Goal: Transaction & Acquisition: Purchase product/service

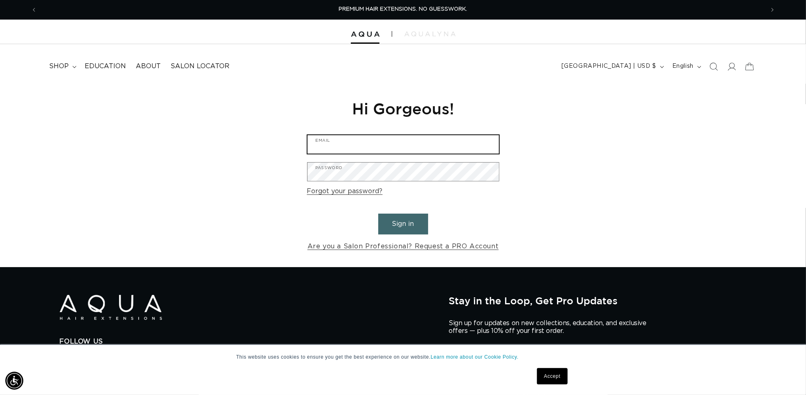
type input "studiotriohairsalon@gmail.com"
click at [400, 223] on button "Sign in" at bounding box center [403, 224] width 50 height 21
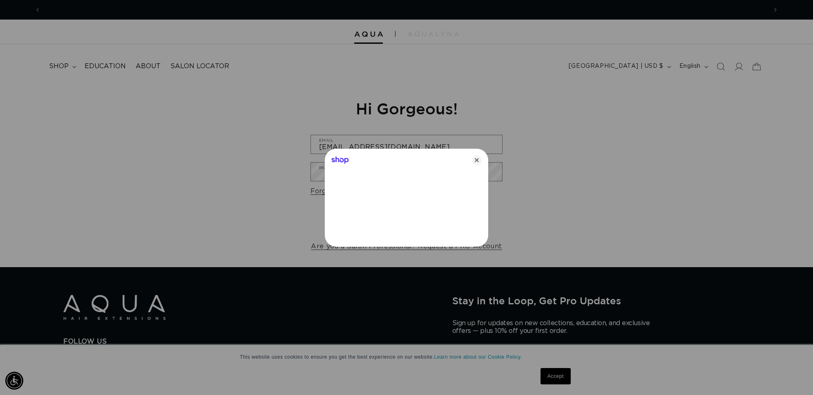
scroll to position [0, 726]
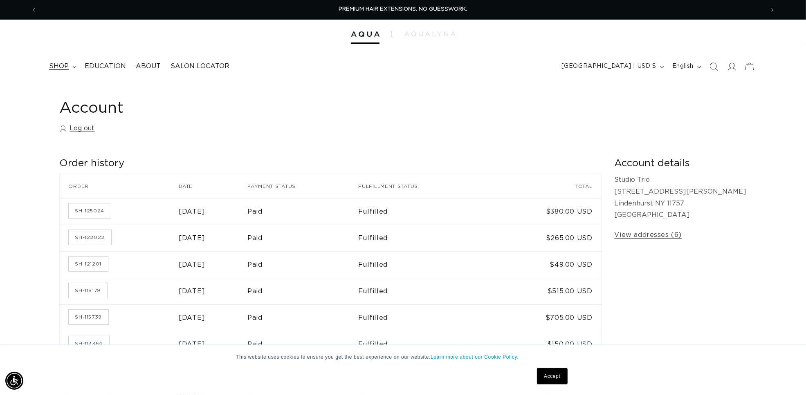
click at [69, 69] on summary "shop" at bounding box center [62, 66] width 36 height 18
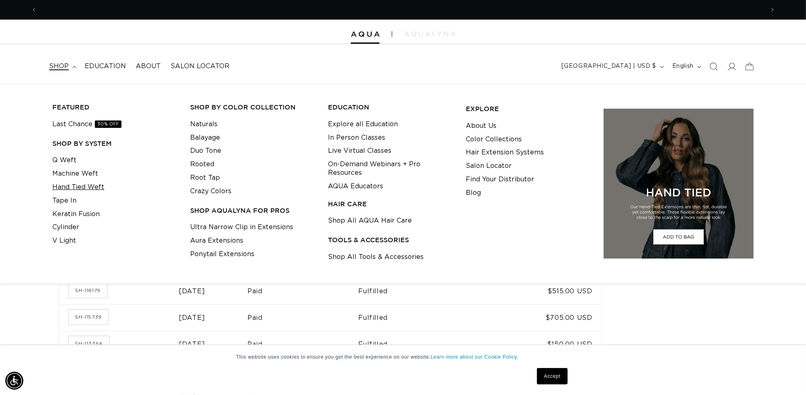
scroll to position [0, 1453]
click at [90, 175] on link "Machine Weft" at bounding box center [75, 173] width 46 height 13
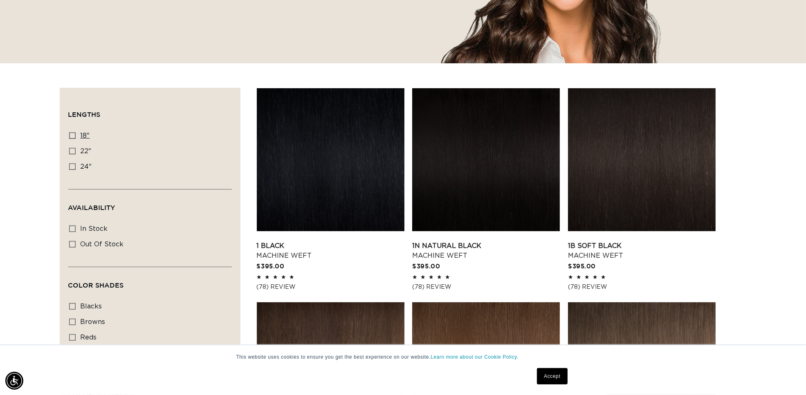
scroll to position [0, 726]
click at [70, 135] on icon at bounding box center [72, 135] width 7 height 7
click at [70, 135] on input "18" 18" (41 products)" at bounding box center [72, 135] width 7 height 7
checkbox input "true"
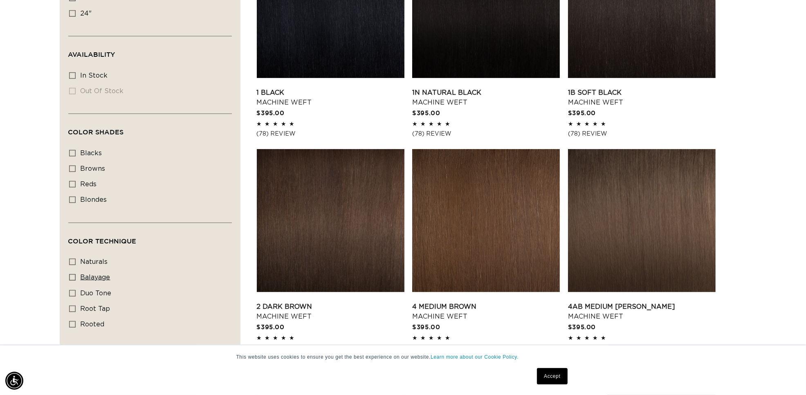
click at [71, 276] on icon at bounding box center [72, 277] width 7 height 7
click at [71, 276] on input "balayage balayage (3 products)" at bounding box center [72, 277] width 7 height 7
checkbox input "true"
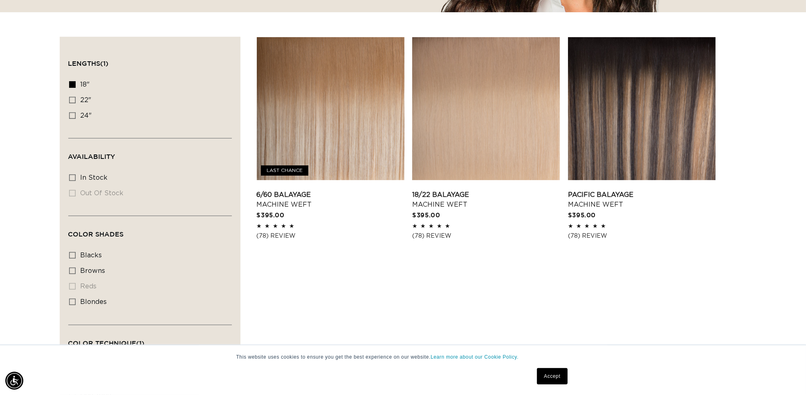
scroll to position [0, 1453]
click at [70, 83] on icon at bounding box center [72, 84] width 7 height 7
click at [70, 83] on input "18" 18" (3 products)" at bounding box center [72, 84] width 7 height 7
checkbox input "false"
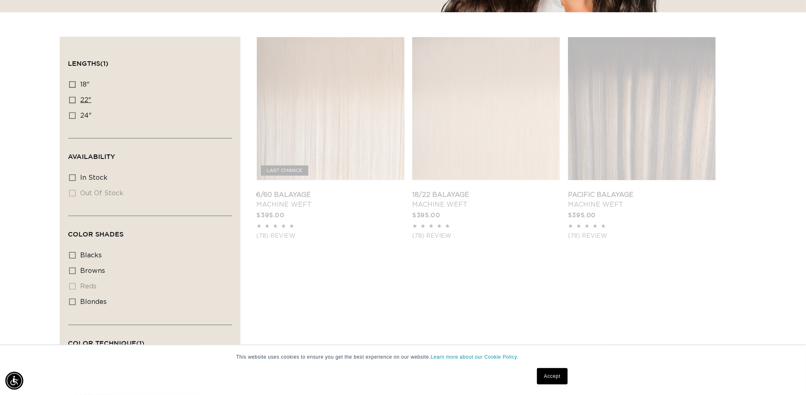
click at [70, 101] on icon at bounding box center [72, 100] width 7 height 7
click at [70, 101] on input "22" 22" (2 products)" at bounding box center [72, 100] width 7 height 7
checkbox input "true"
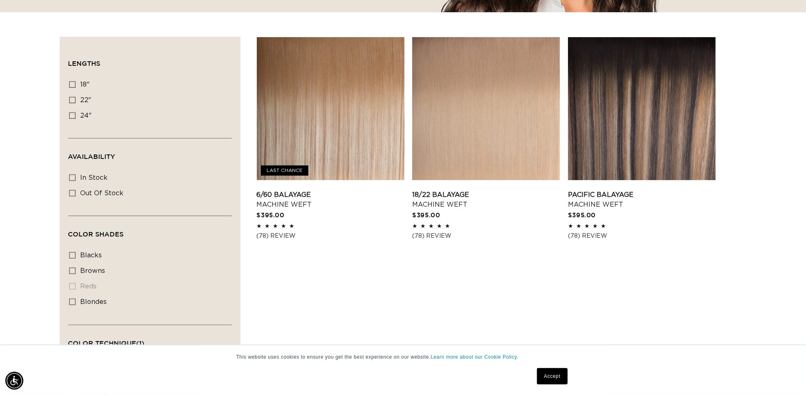
click at [70, 101] on icon at bounding box center [72, 100] width 7 height 7
click at [70, 101] on input "22" 22" (2 products)" at bounding box center [72, 100] width 7 height 7
checkbox input "true"
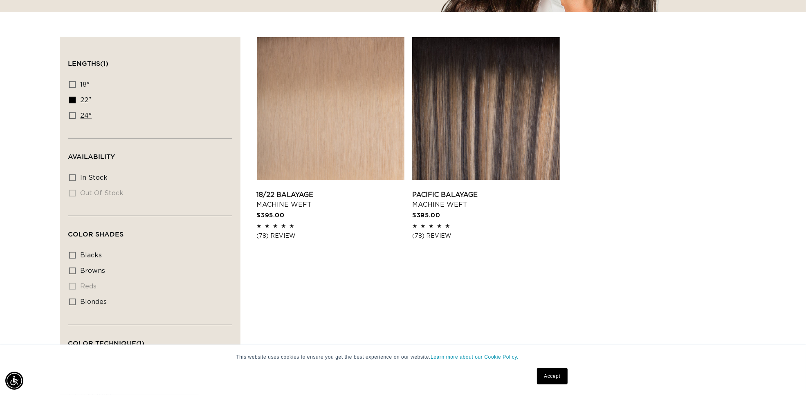
scroll to position [0, 726]
click at [74, 101] on icon at bounding box center [72, 100] width 7 height 7
click at [74, 101] on input "22" 22" (2 products)" at bounding box center [72, 100] width 7 height 7
checkbox input "false"
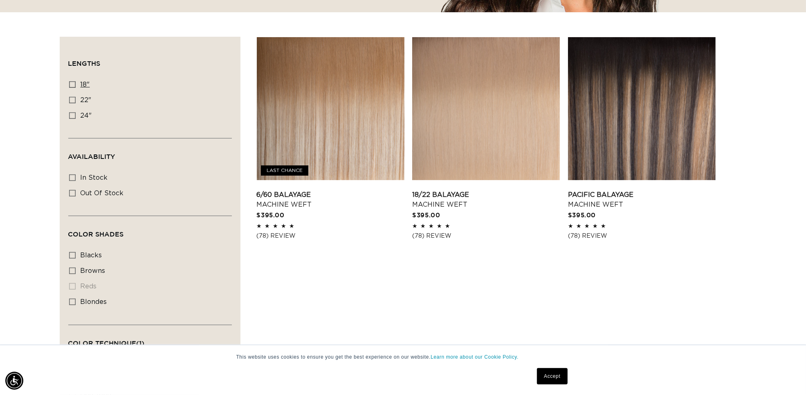
scroll to position [0, 1453]
click at [522, 201] on link "18/22 Balayage Machine Weft" at bounding box center [486, 200] width 148 height 20
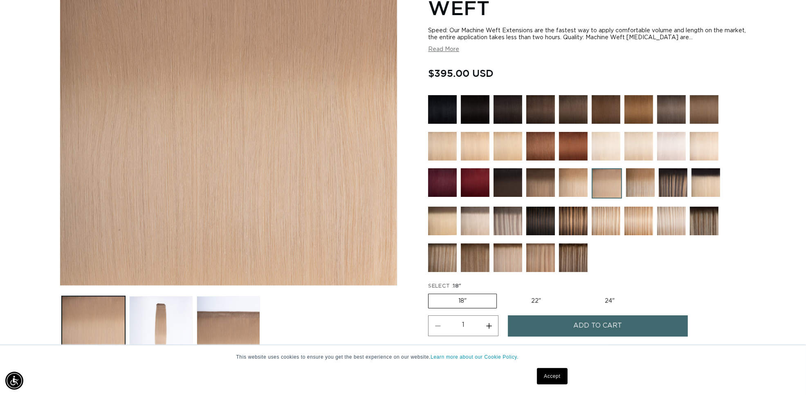
scroll to position [0, 726]
click at [538, 298] on label "22" Variant sold out or unavailable" at bounding box center [535, 301] width 69 height 14
click at [501, 293] on input "22" Variant sold out or unavailable" at bounding box center [501, 292] width 0 height 0
radio input "true"
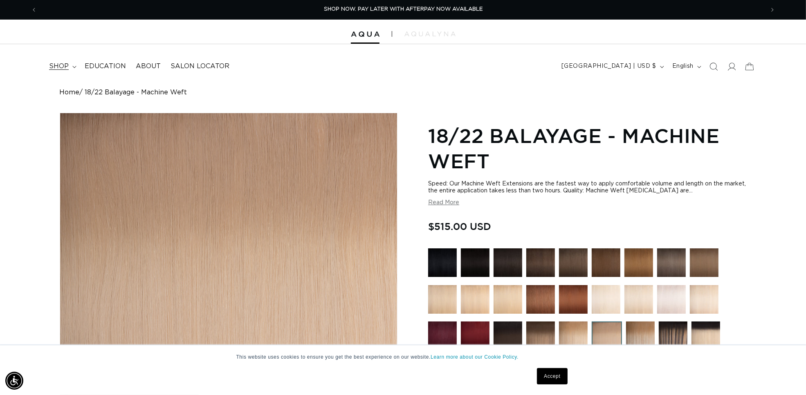
click at [68, 68] on summary "shop" at bounding box center [62, 66] width 36 height 18
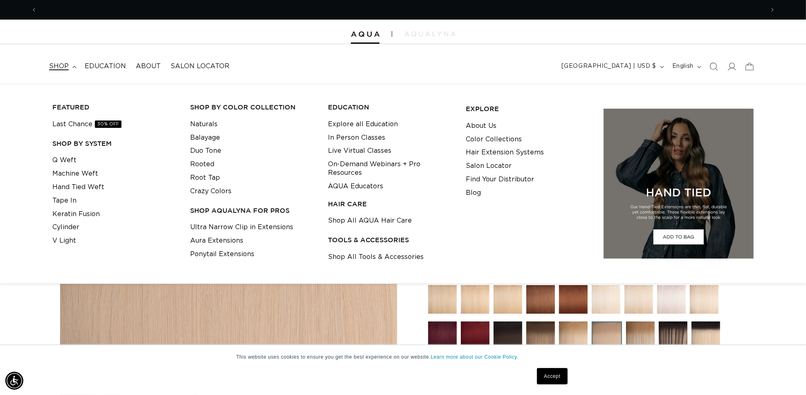
scroll to position [0, 726]
click at [78, 174] on link "Machine Weft" at bounding box center [75, 173] width 46 height 13
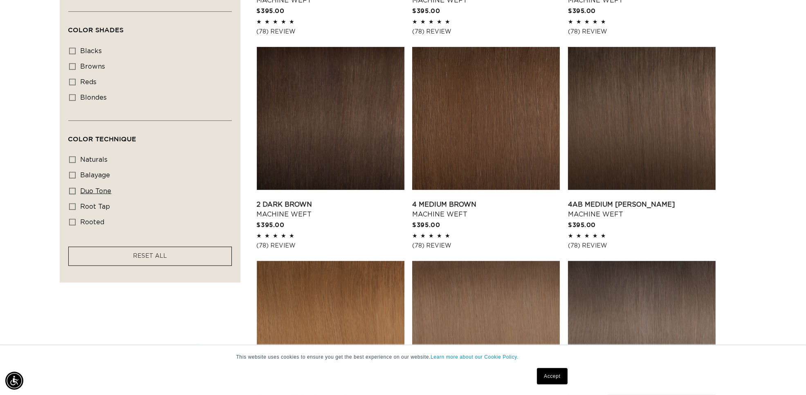
scroll to position [0, 1453]
click at [73, 98] on icon at bounding box center [72, 97] width 7 height 7
click at [73, 98] on input "blondes blondes (20 products)" at bounding box center [72, 97] width 7 height 7
checkbox input "true"
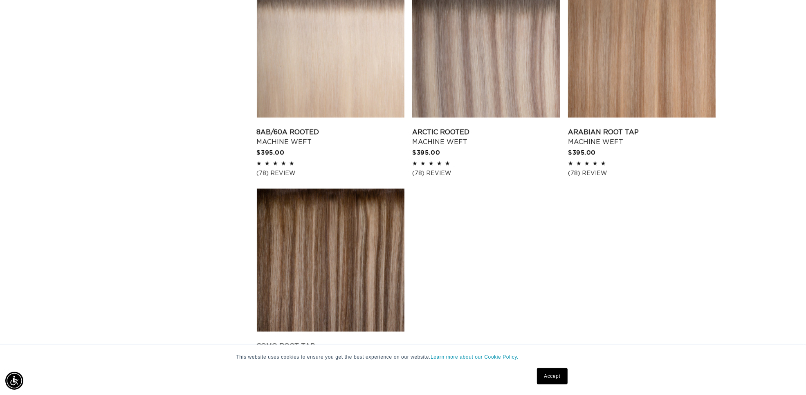
scroll to position [1328, 0]
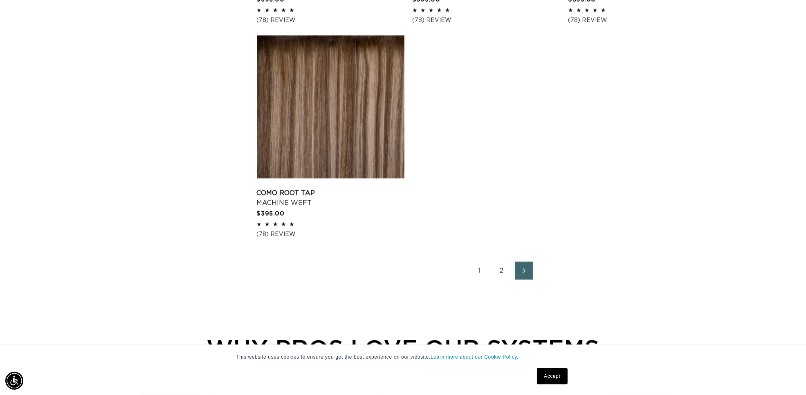
click at [504, 276] on link "2" at bounding box center [502, 271] width 18 height 18
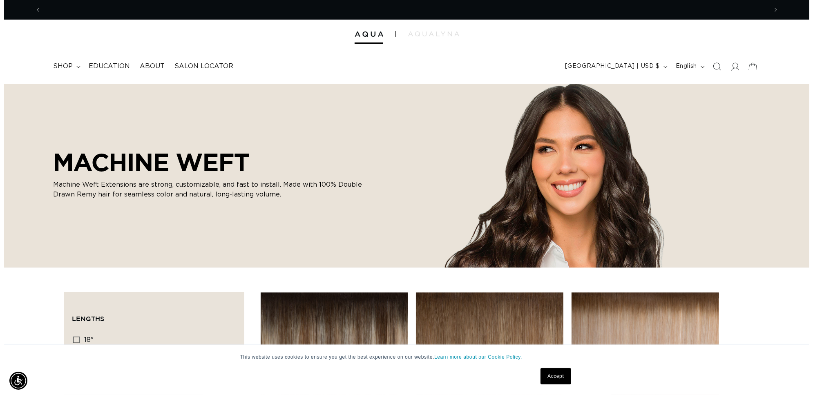
scroll to position [0, 726]
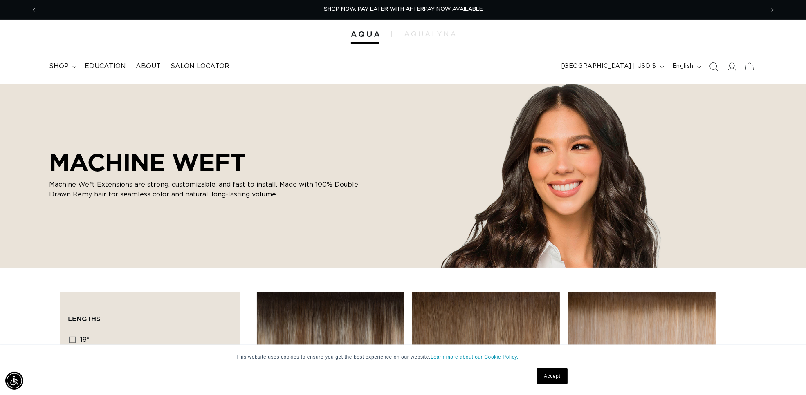
click at [715, 64] on icon "Search" at bounding box center [713, 66] width 9 height 9
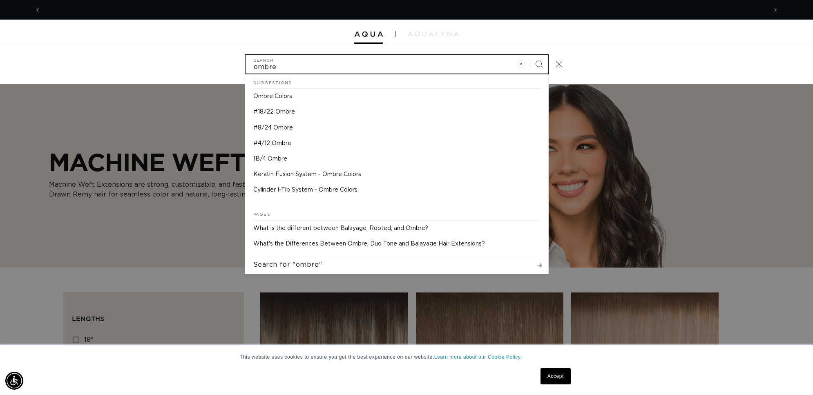
scroll to position [0, 1453]
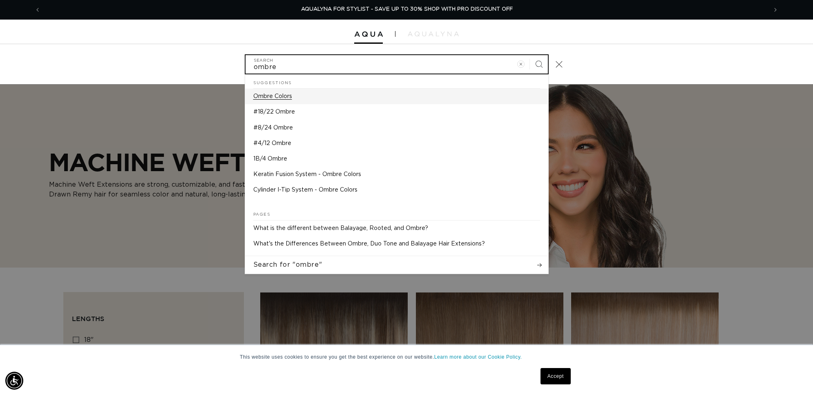
type input "ombre"
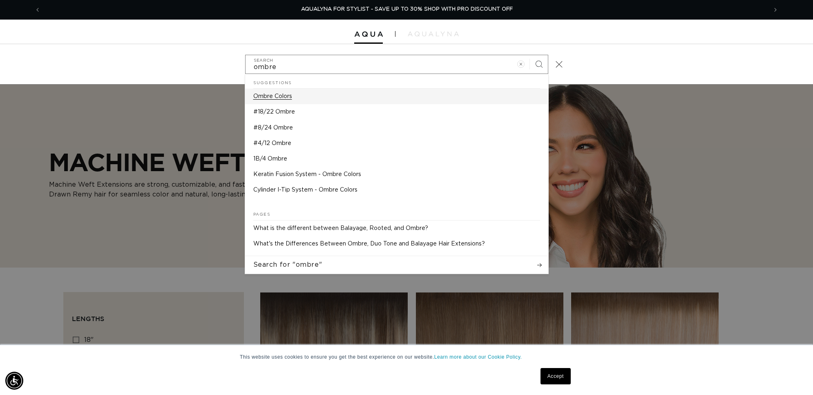
click at [289, 97] on p "Ombre Colors" at bounding box center [272, 96] width 39 height 7
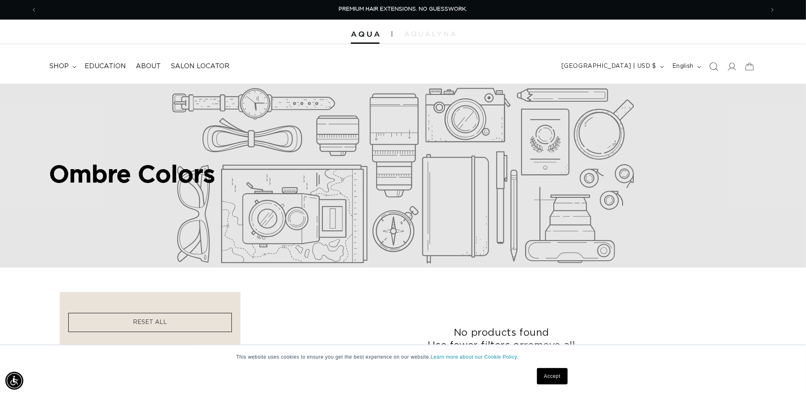
click at [713, 65] on icon "Search" at bounding box center [713, 66] width 9 height 9
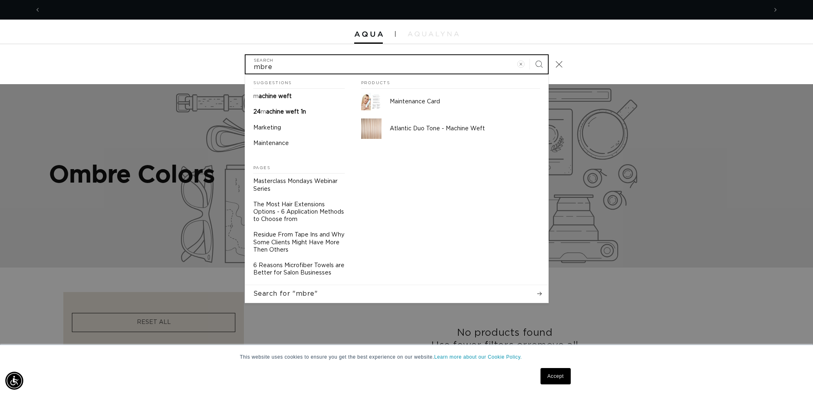
scroll to position [0, 726]
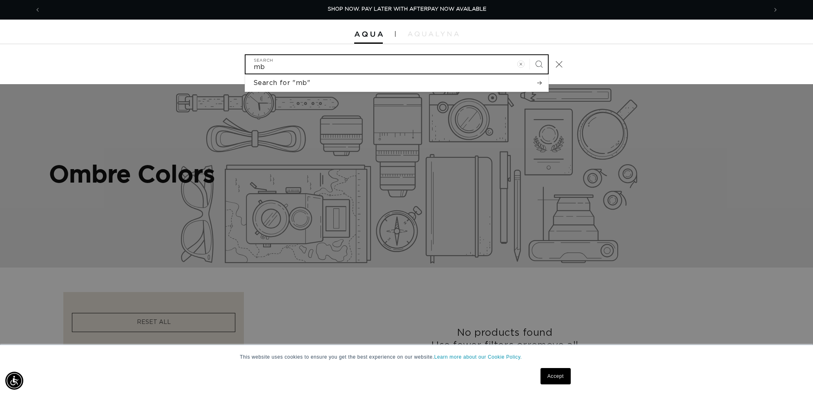
type input "m"
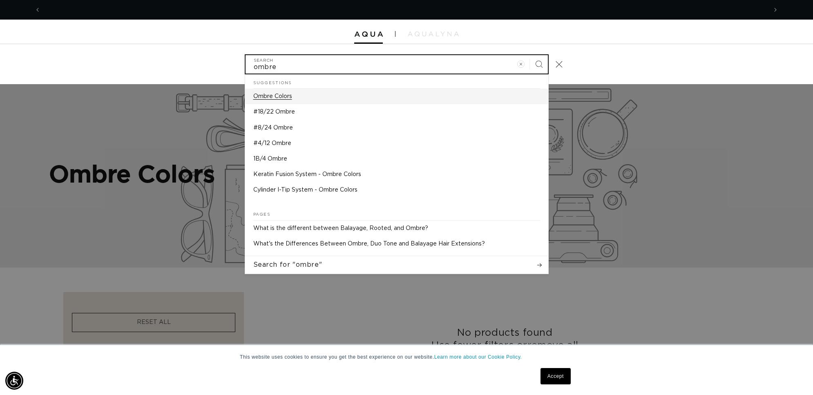
scroll to position [0, 0]
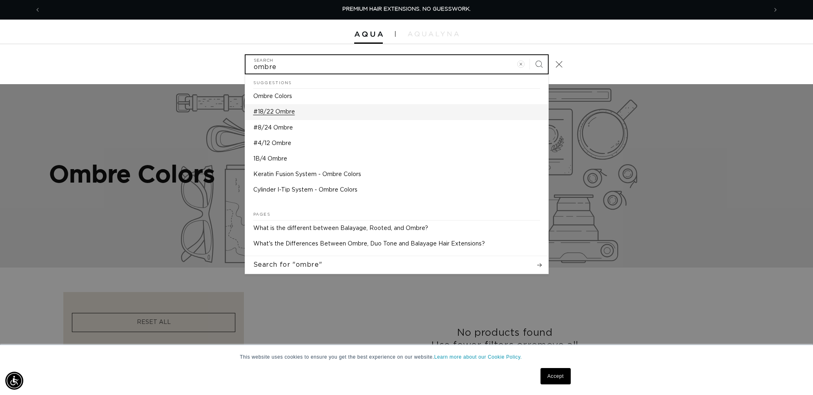
type input "ombre"
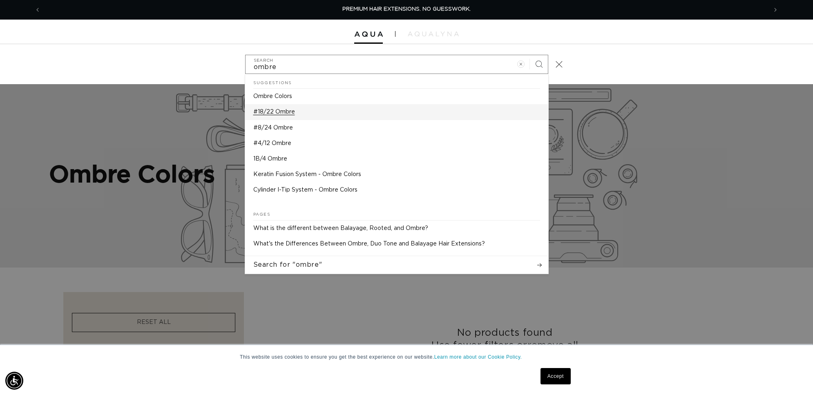
click at [282, 113] on p "#18/22 Ombre" at bounding box center [274, 111] width 42 height 7
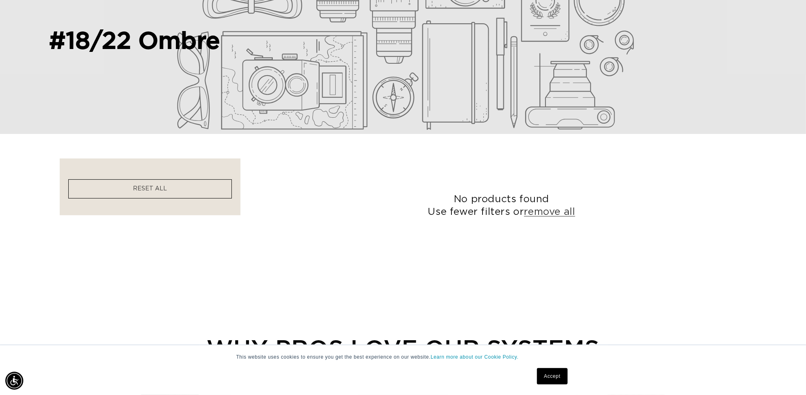
scroll to position [51, 0]
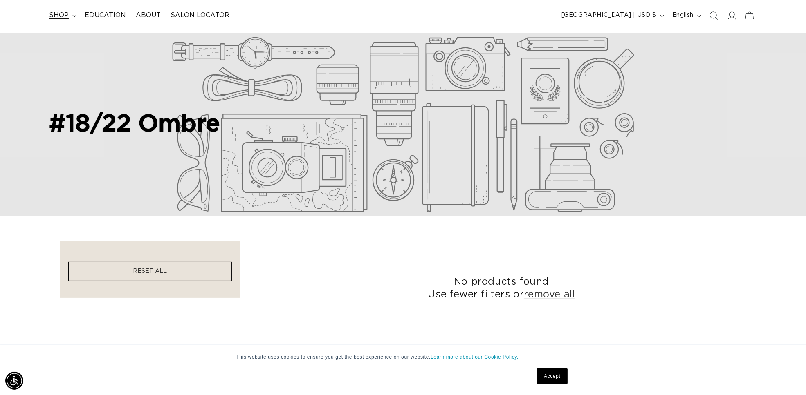
click at [57, 14] on span "shop" at bounding box center [59, 15] width 20 height 9
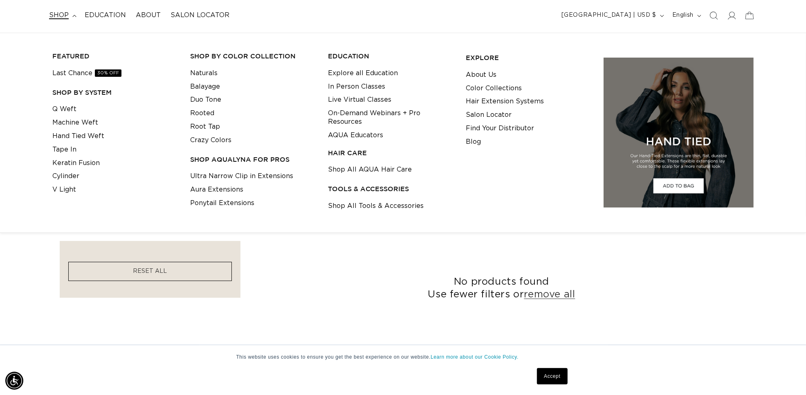
scroll to position [0, 726]
click at [195, 103] on link "Duo Tone" at bounding box center [205, 99] width 31 height 13
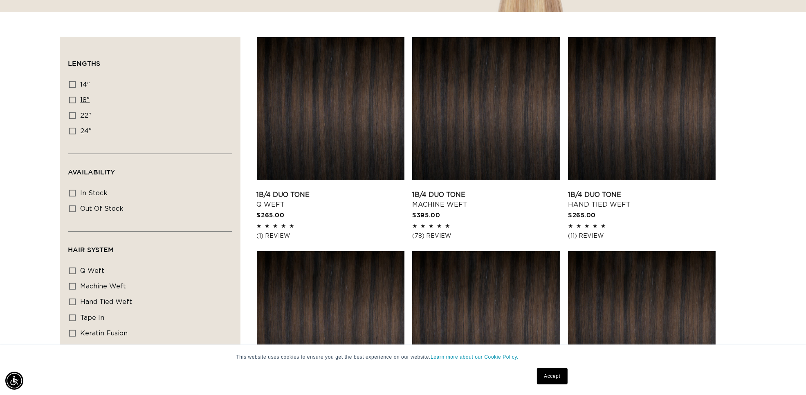
click at [74, 100] on icon at bounding box center [72, 100] width 7 height 7
click at [74, 100] on input "18" 18" (25 products)" at bounding box center [72, 100] width 7 height 7
checkbox input "true"
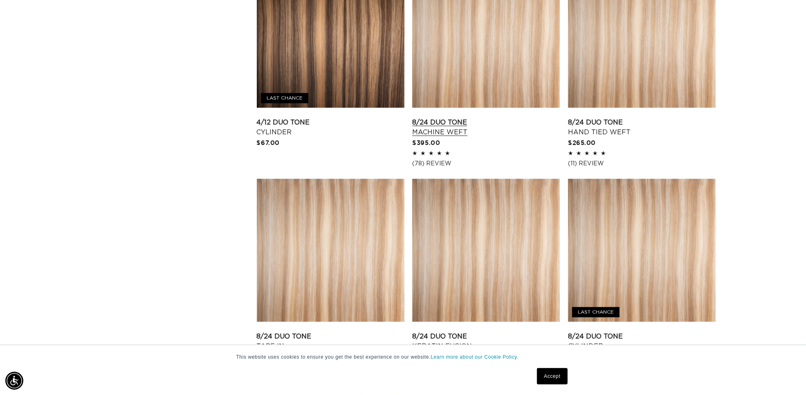
click at [495, 118] on link "8/24 Duo Tone Machine Weft" at bounding box center [486, 128] width 148 height 20
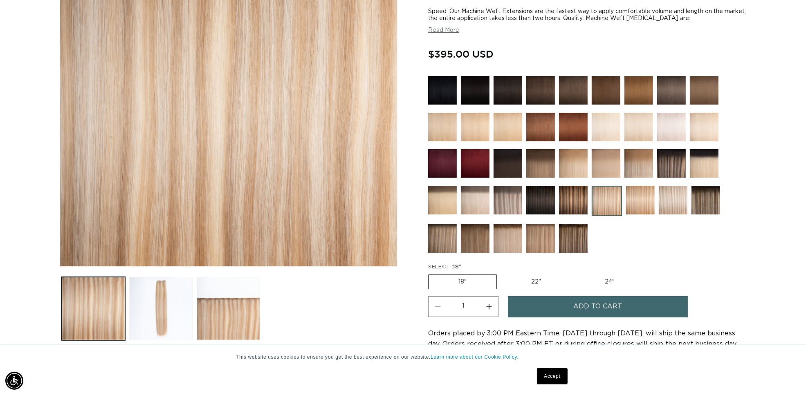
scroll to position [255, 0]
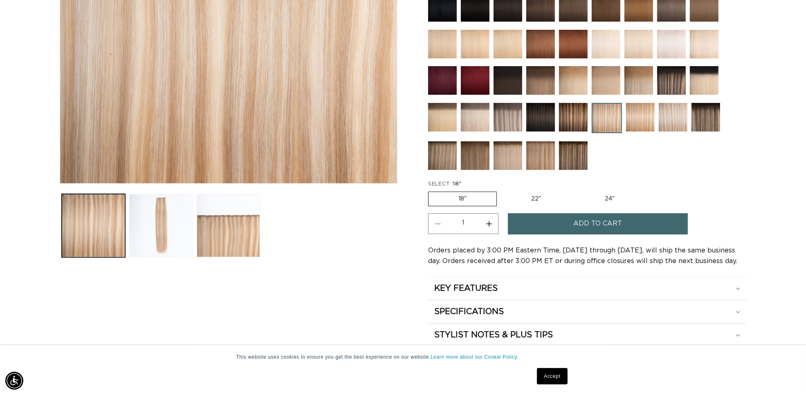
click at [535, 195] on label "22" Variant sold out or unavailable" at bounding box center [535, 199] width 69 height 14
click at [501, 190] on input "22" Variant sold out or unavailable" at bounding box center [501, 190] width 0 height 0
radio input "true"
